Goal: Task Accomplishment & Management: Manage account settings

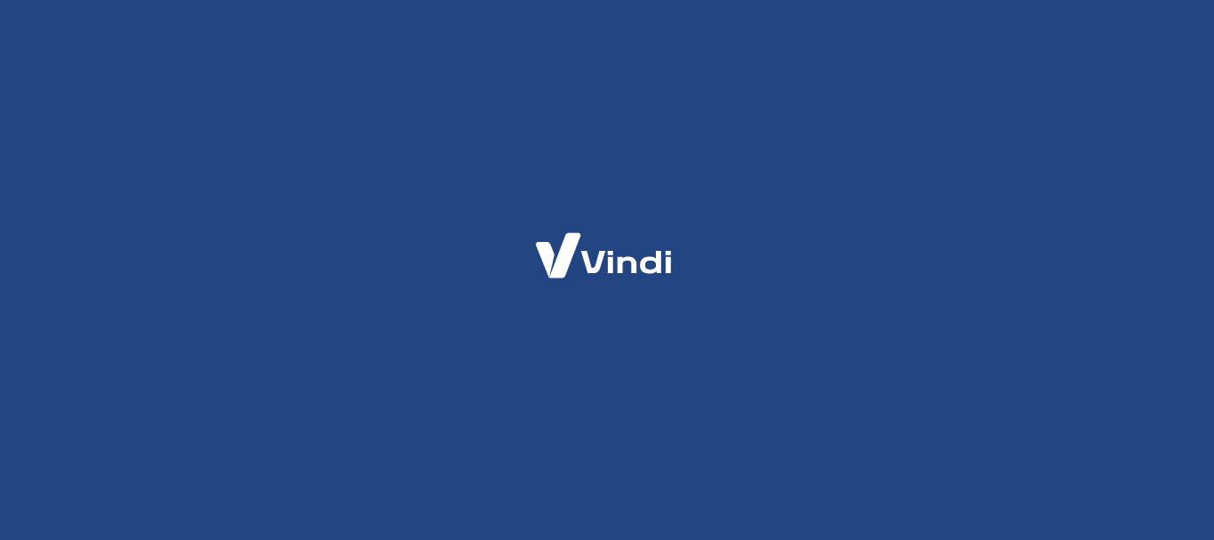
click at [581, 0] on html at bounding box center [607, 0] width 1214 height 0
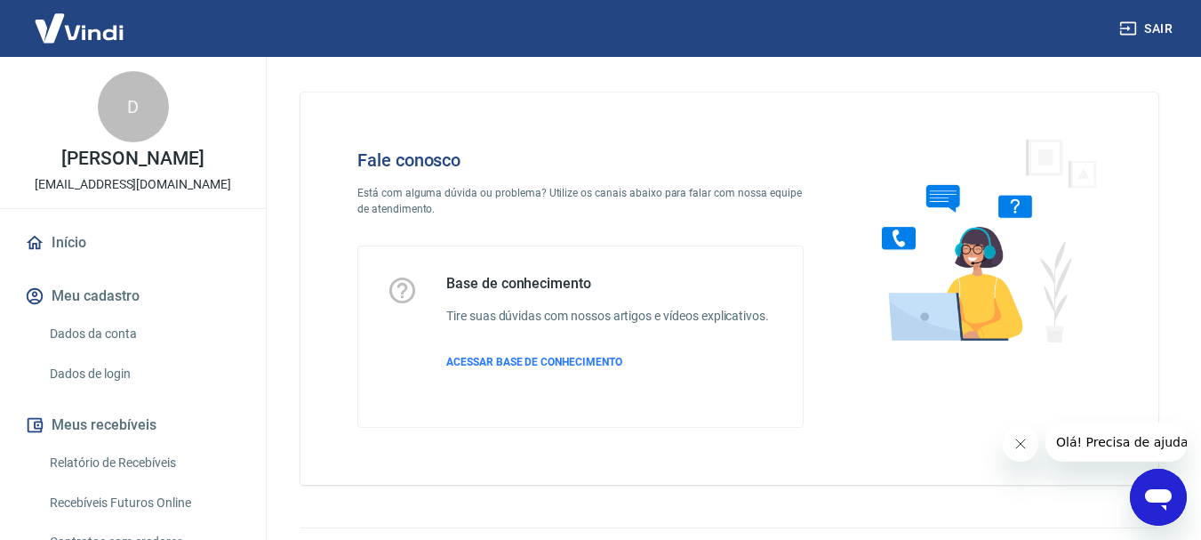
scroll to position [178, 0]
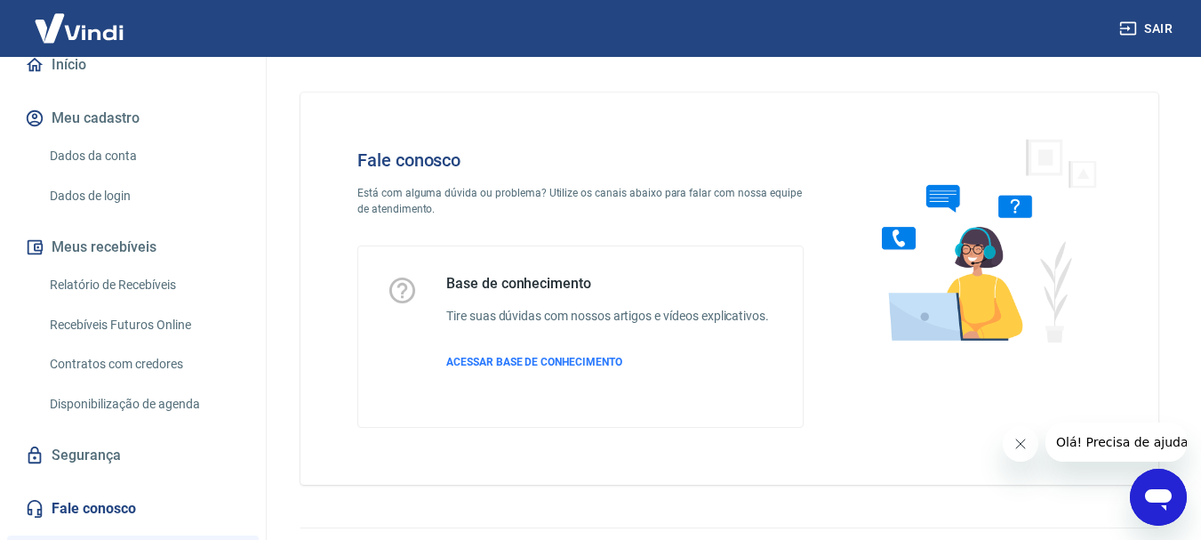
click at [126, 174] on link "Dados da conta" at bounding box center [144, 156] width 202 height 36
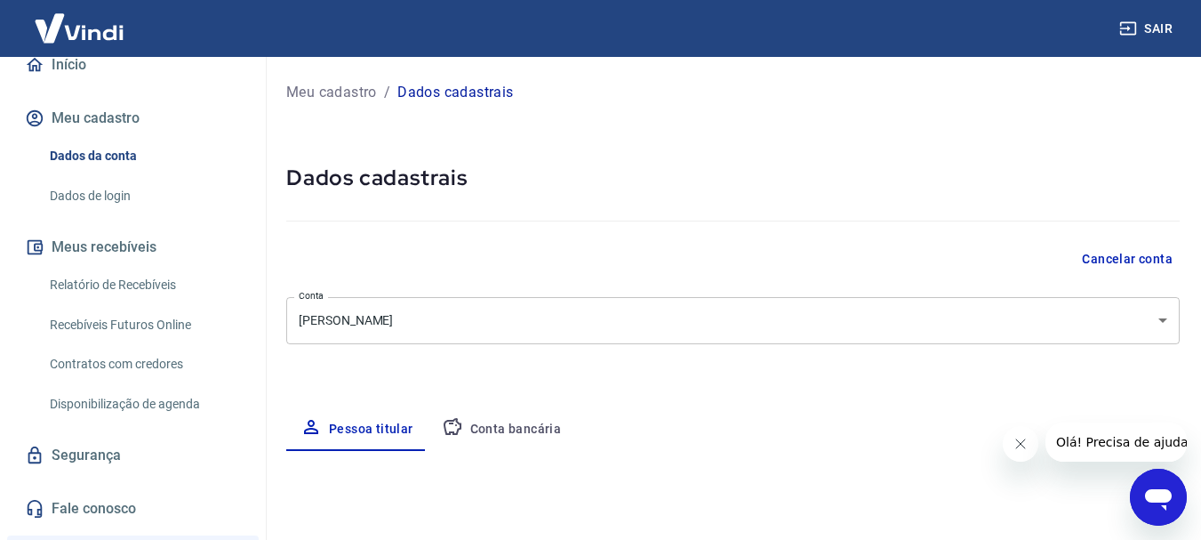
select select "PR"
select select "business"
click at [541, 420] on button "Conta bancária" at bounding box center [502, 429] width 148 height 43
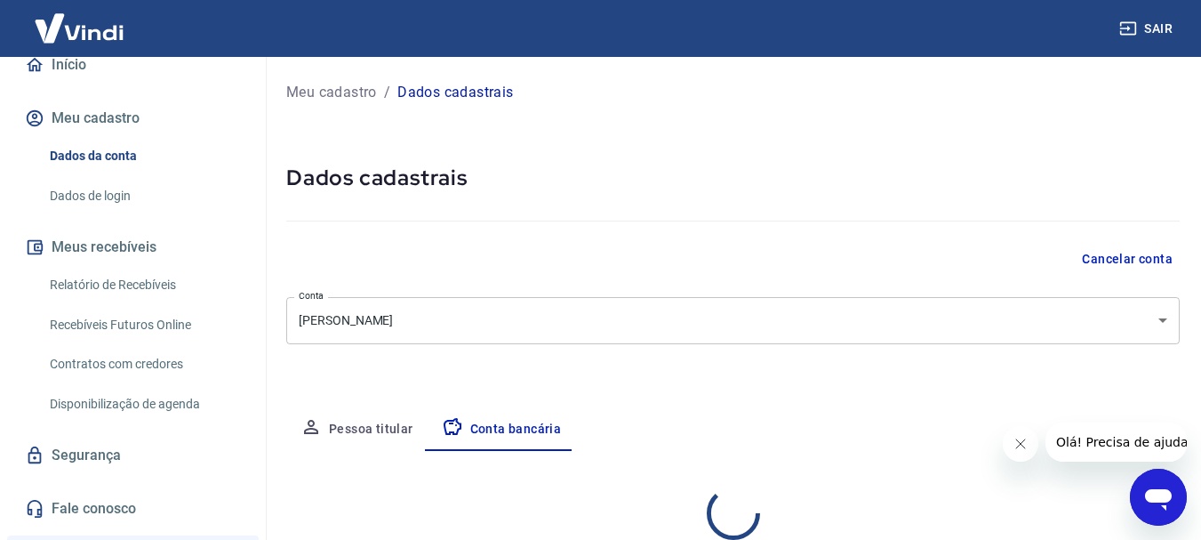
select select "1"
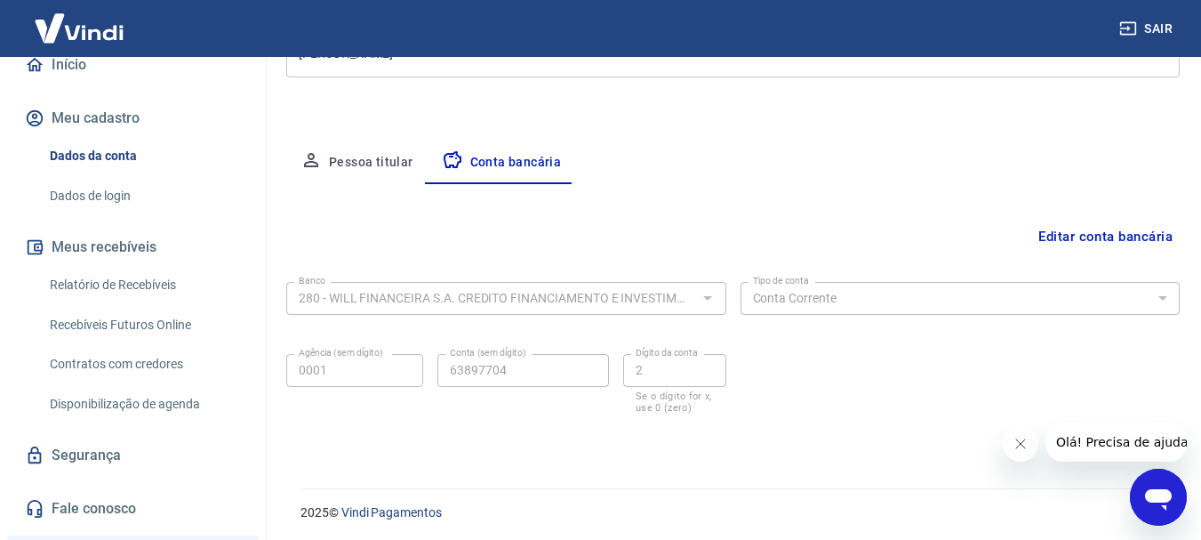
scroll to position [270, 0]
click at [834, 316] on div "Banco 280 - WILL FINANCEIRA S.A. CREDITO FINANCIAMENTO E INVESTIMENTO Banco Tip…" at bounding box center [732, 342] width 893 height 142
click at [851, 72] on body "Sair D [PERSON_NAME] [EMAIL_ADDRESS][DOMAIN_NAME] Início Meu cadastro Dados da …" at bounding box center [600, 0] width 1201 height 540
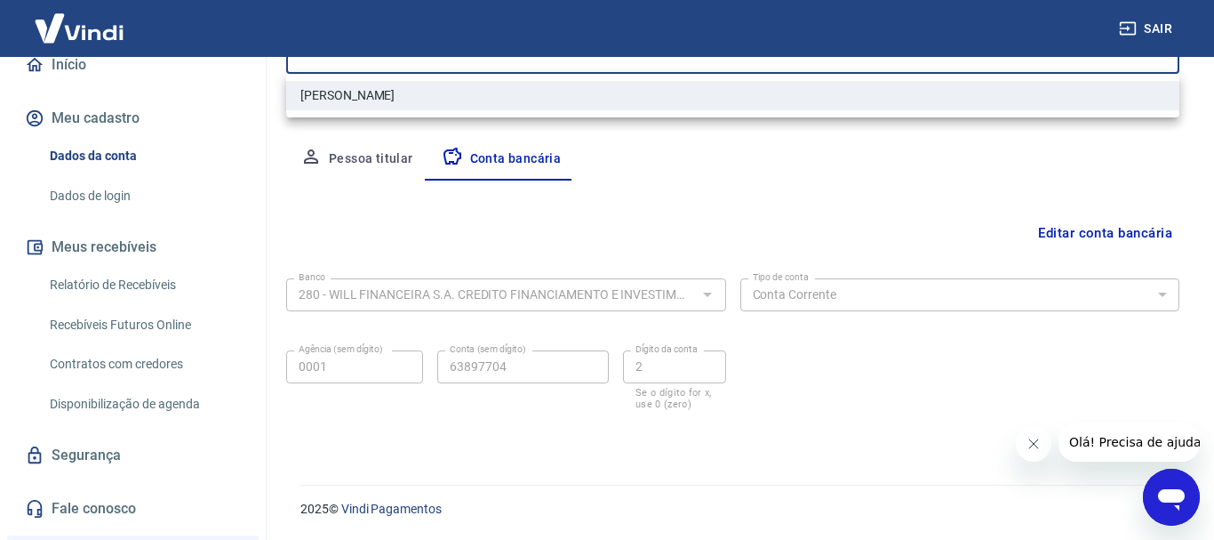
click at [716, 232] on div at bounding box center [607, 270] width 1214 height 540
